Goal: Find specific page/section: Find specific page/section

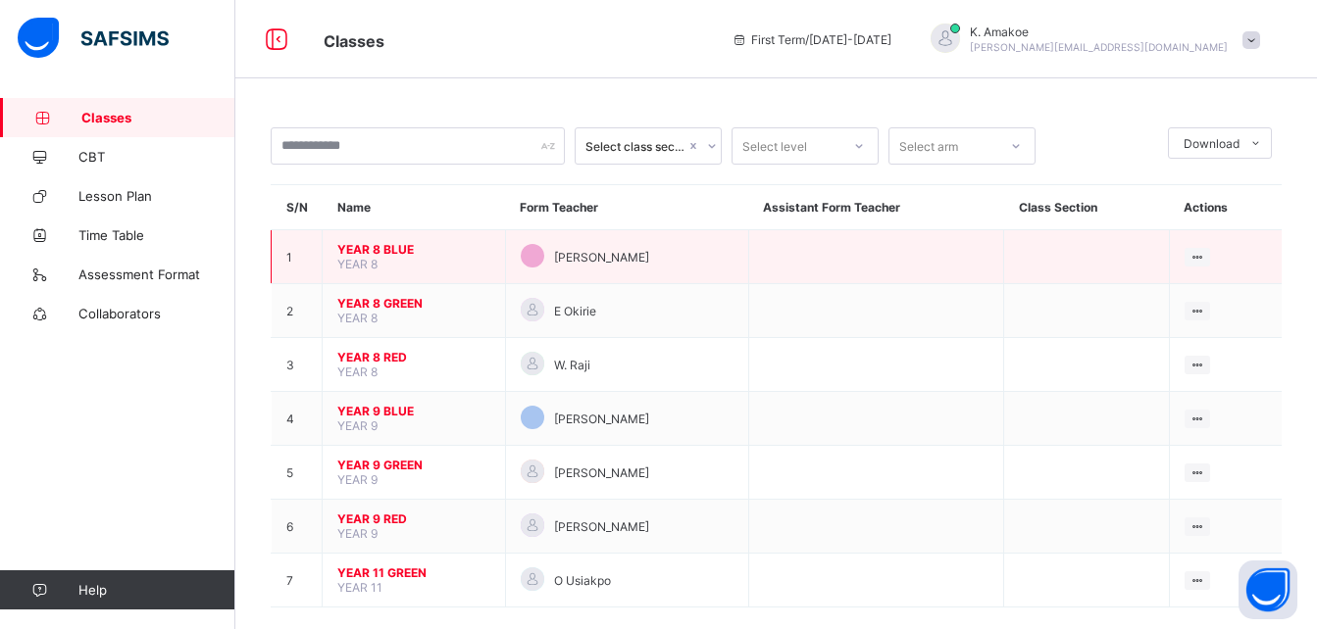
click at [382, 258] on td "YEAR 8 BLUE YEAR 8" at bounding box center [414, 257] width 183 height 54
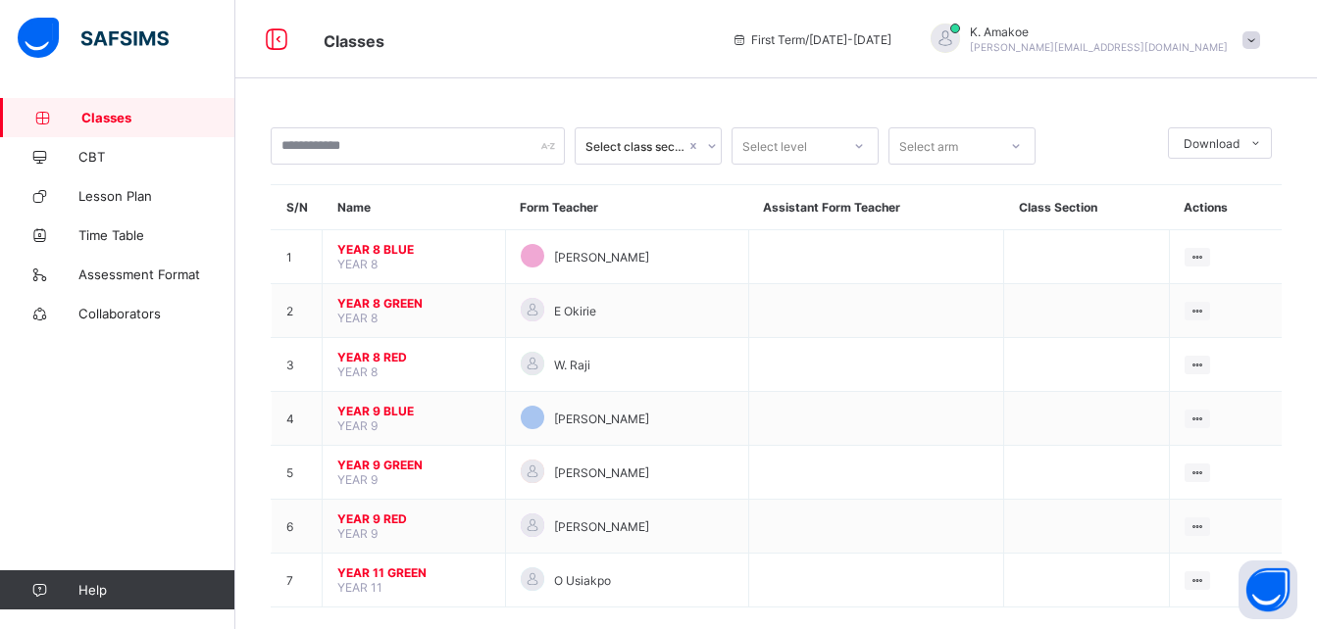
click at [382, 258] on td "YEAR 8 BLUE YEAR 8" at bounding box center [414, 257] width 183 height 54
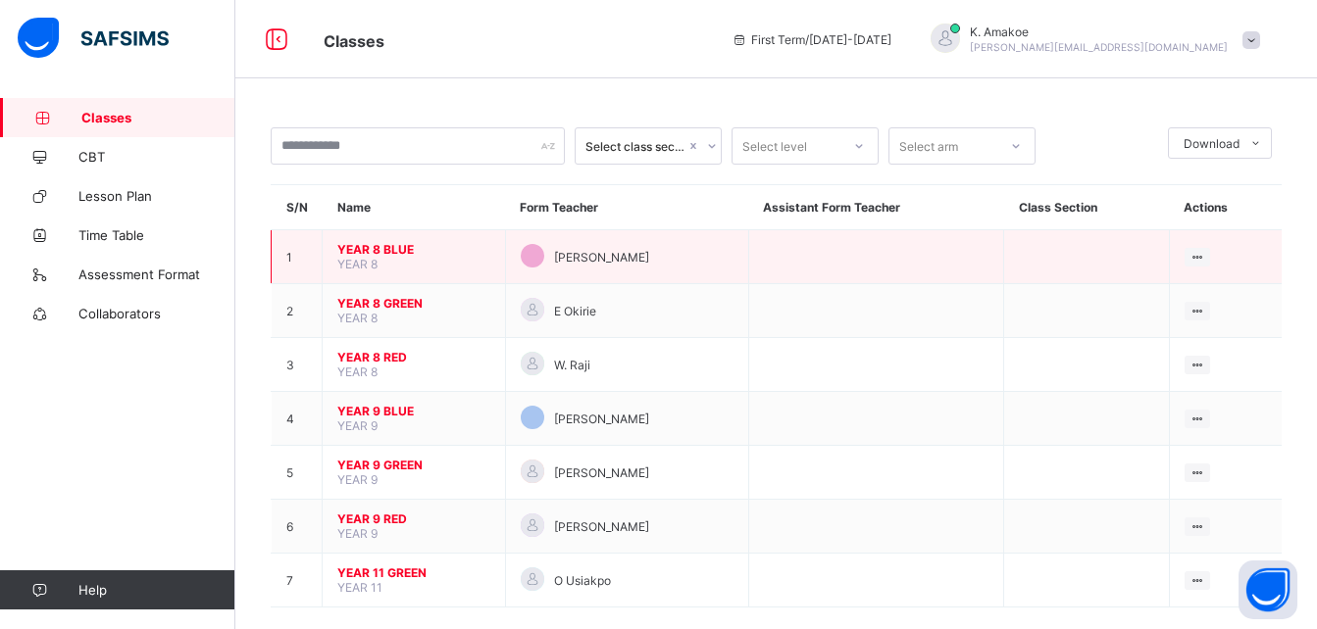
click at [398, 249] on span "YEAR 8 BLUE" at bounding box center [413, 249] width 153 height 15
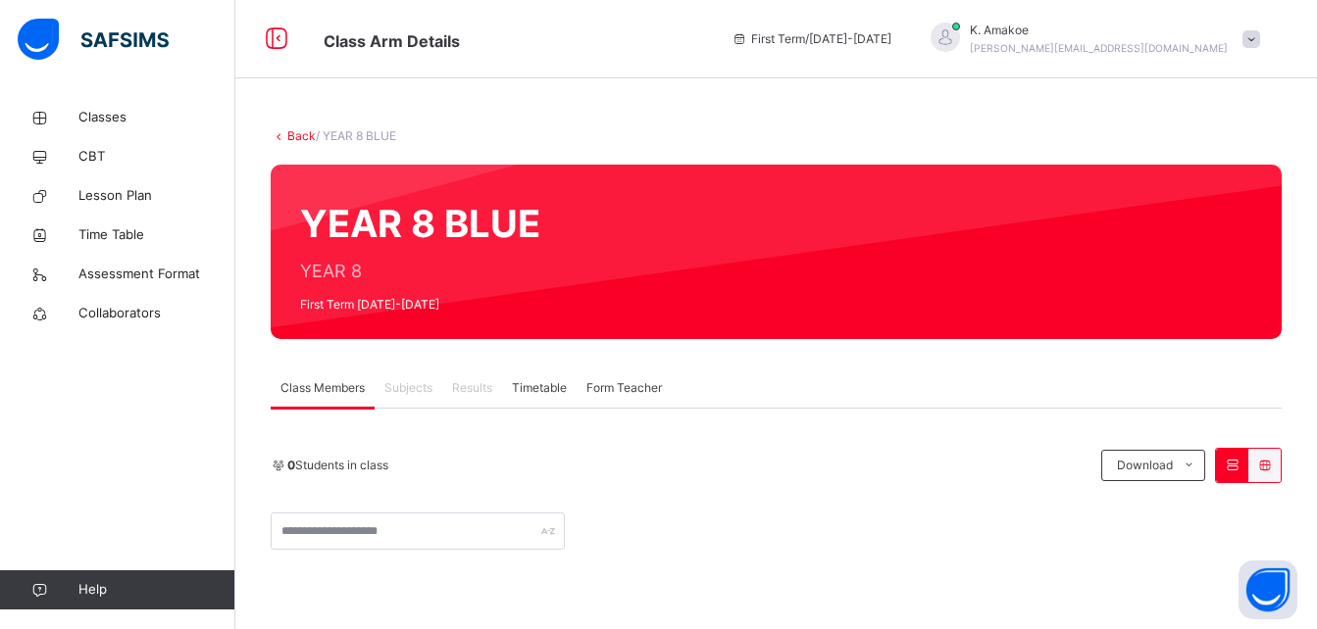
click at [423, 392] on span "Subjects" at bounding box center [408, 388] width 48 height 18
click at [410, 399] on div "Subjects" at bounding box center [409, 388] width 68 height 39
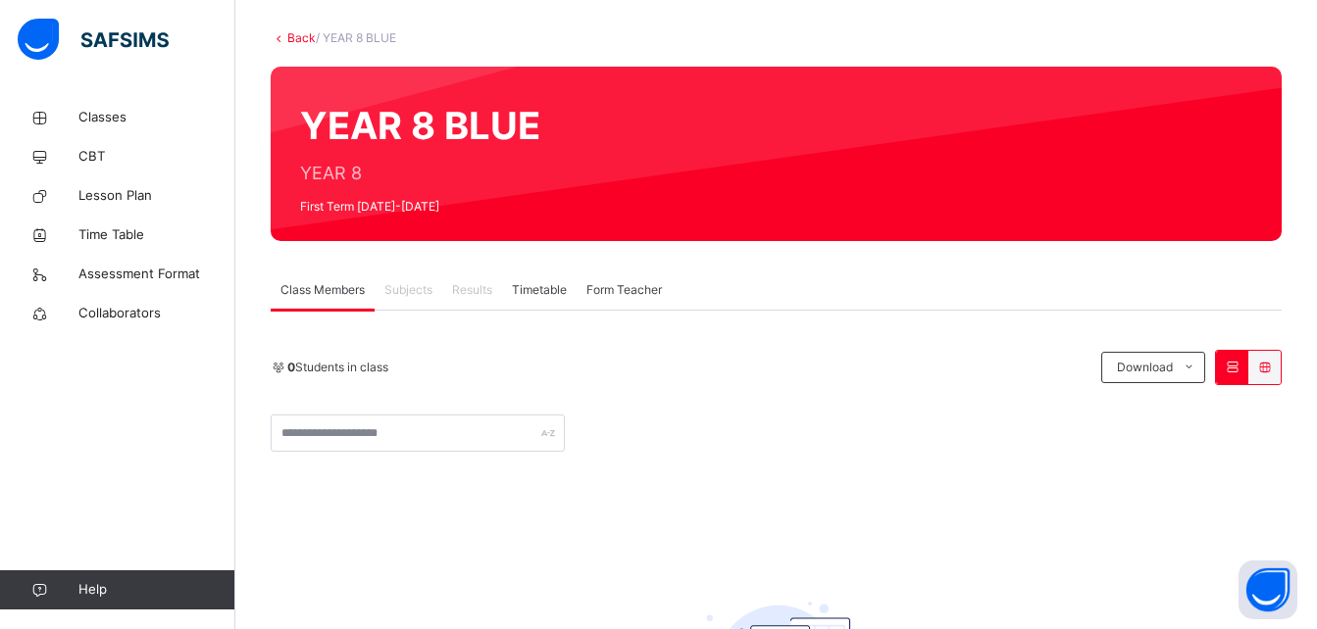
scroll to position [97, 0]
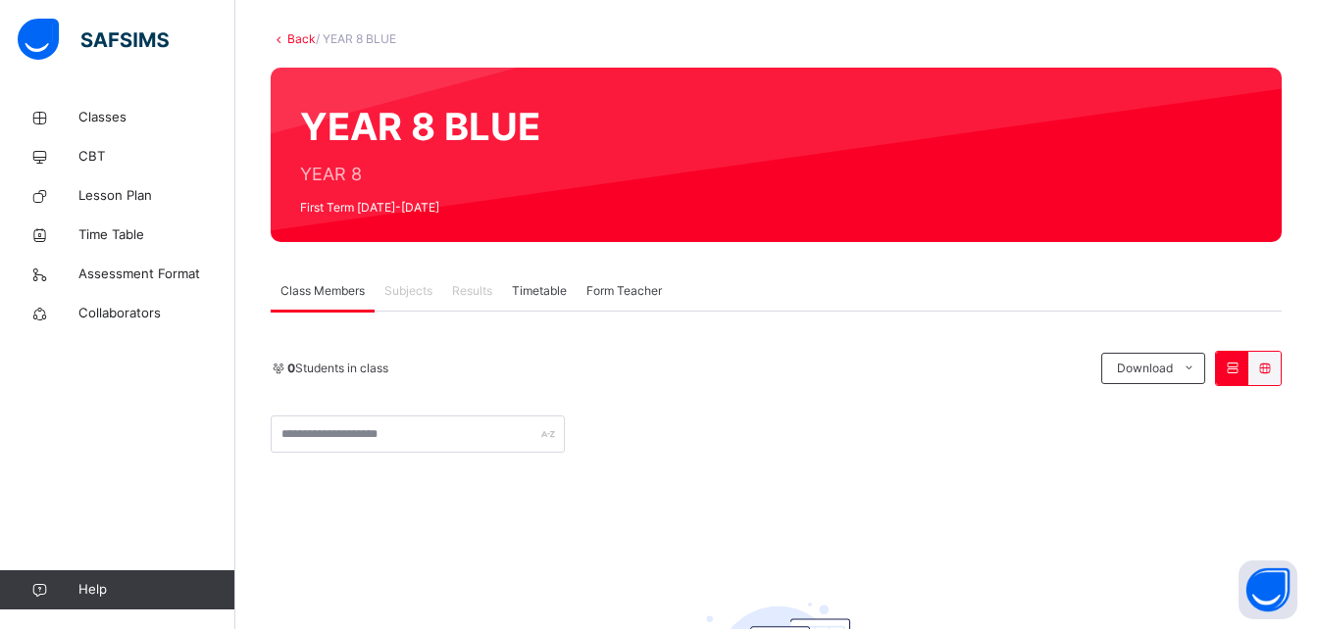
click at [409, 296] on span "Subjects" at bounding box center [408, 291] width 48 height 18
click at [162, 287] on link "Assessment Format" at bounding box center [117, 274] width 235 height 39
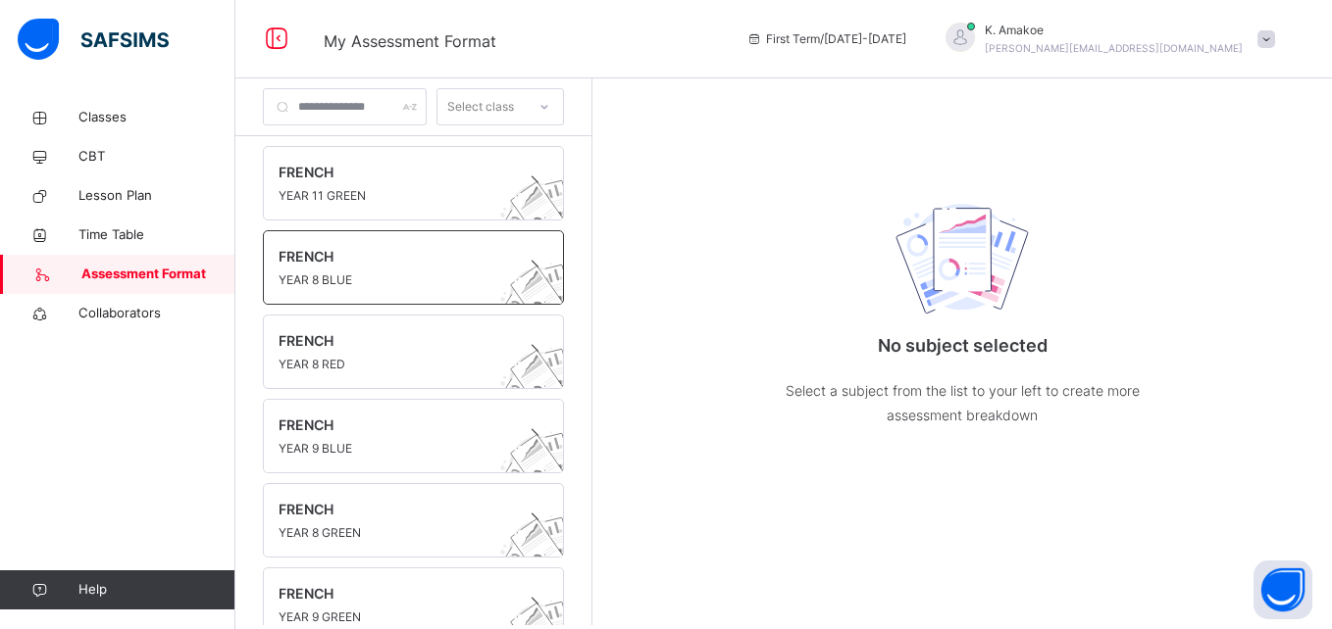
click at [436, 283] on span "YEAR 8 BLUE" at bounding box center [394, 281] width 232 height 18
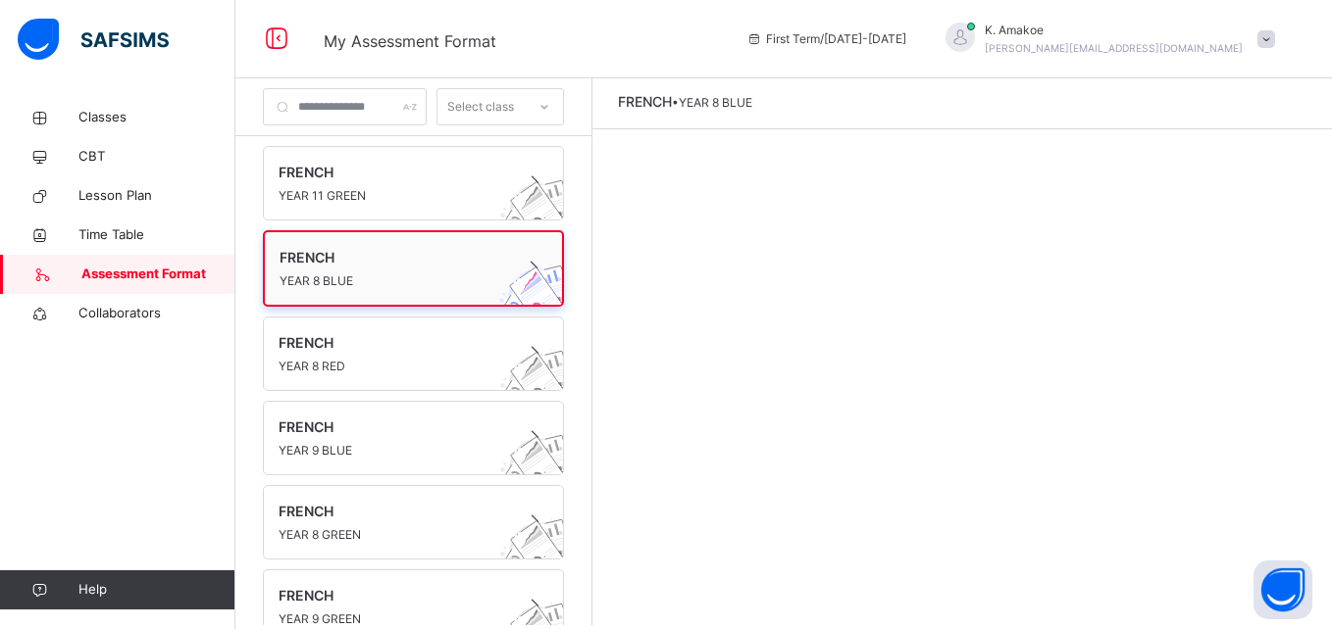
click at [436, 283] on span "YEAR 8 BLUE" at bounding box center [394, 282] width 230 height 18
